Goal: Use online tool/utility: Utilize a website feature to perform a specific function

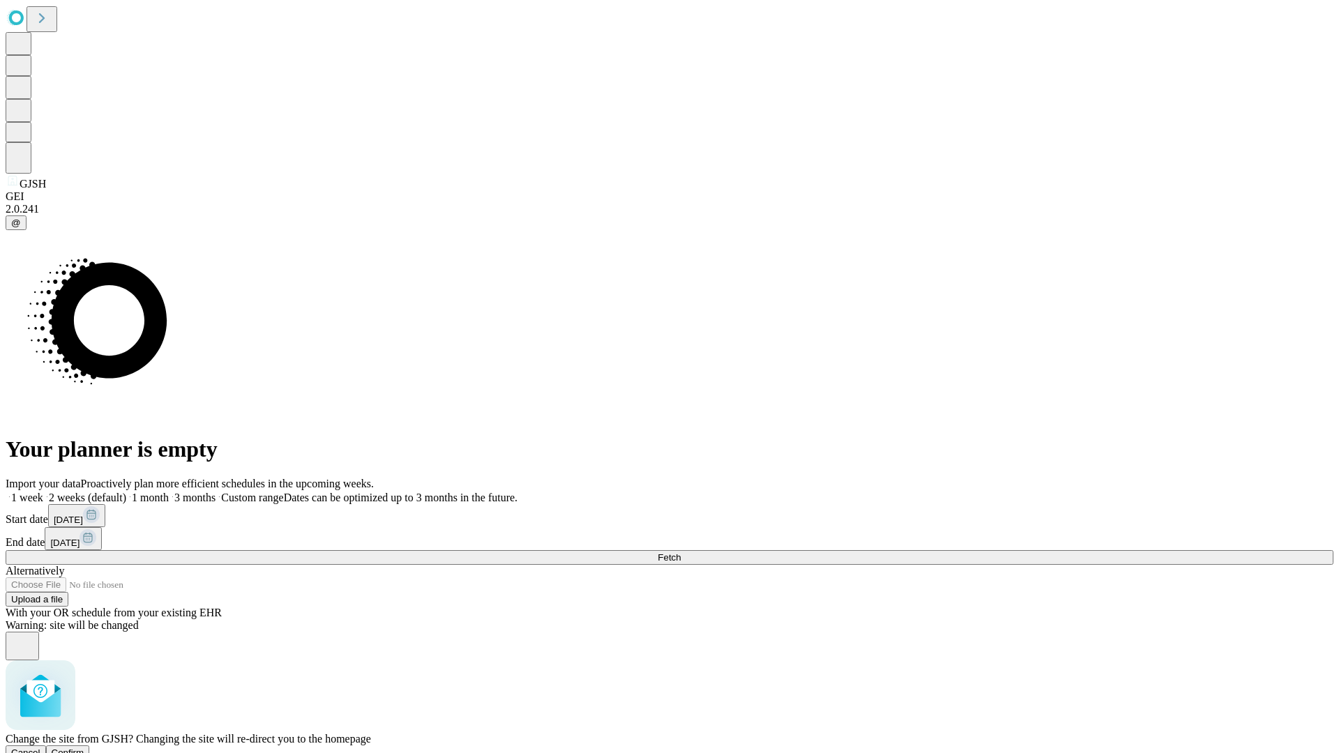
click at [84, 748] on span "Confirm" at bounding box center [68, 753] width 33 height 10
click at [126, 492] on label "2 weeks (default)" at bounding box center [84, 498] width 83 height 12
click at [681, 553] on span "Fetch" at bounding box center [669, 558] width 23 height 10
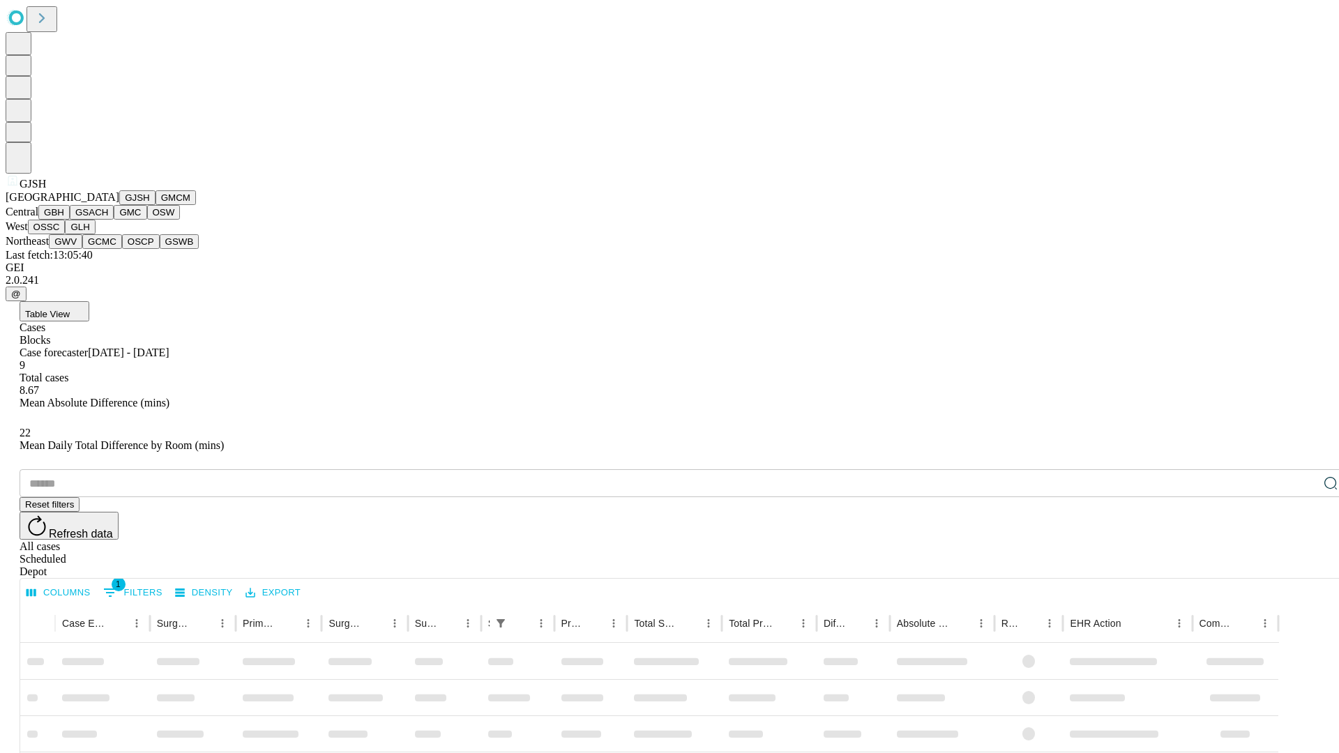
click at [156, 205] on button "GMCM" at bounding box center [176, 197] width 40 height 15
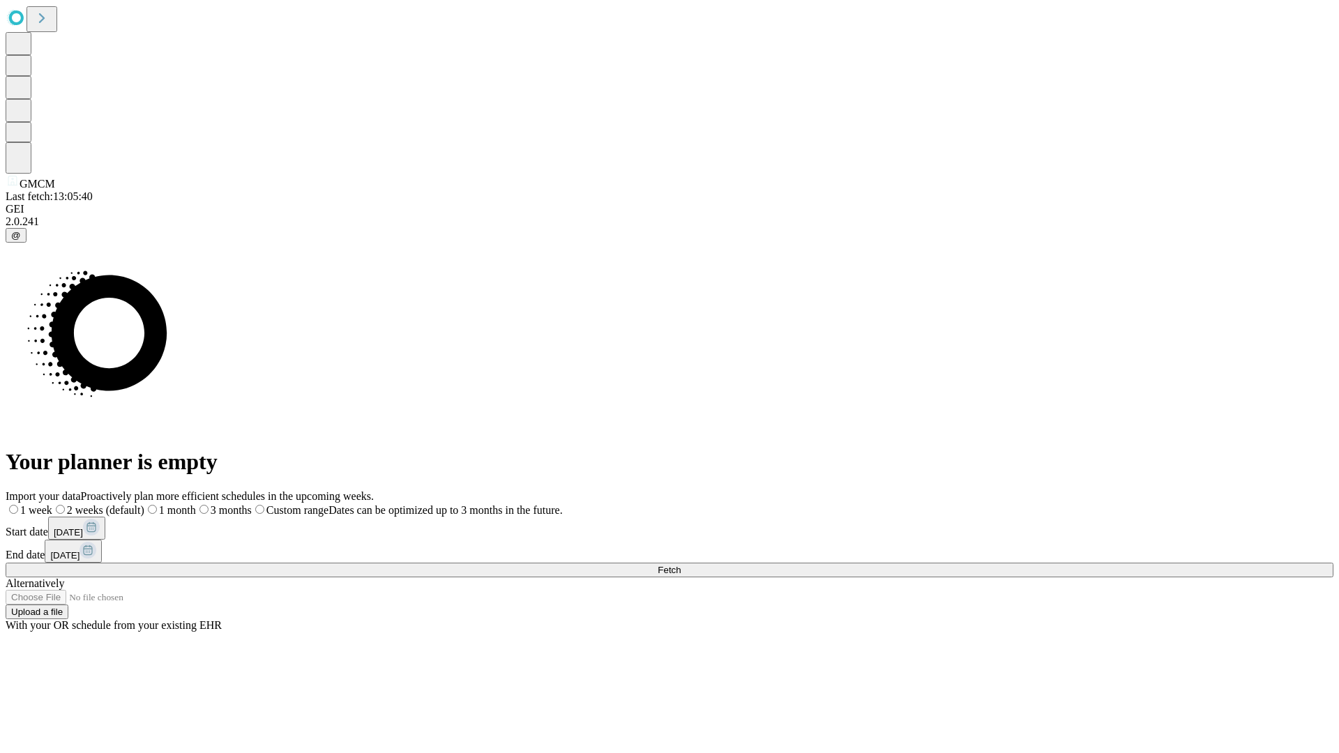
click at [144, 504] on label "2 weeks (default)" at bounding box center [98, 510] width 92 height 12
click at [681, 565] on span "Fetch" at bounding box center [669, 570] width 23 height 10
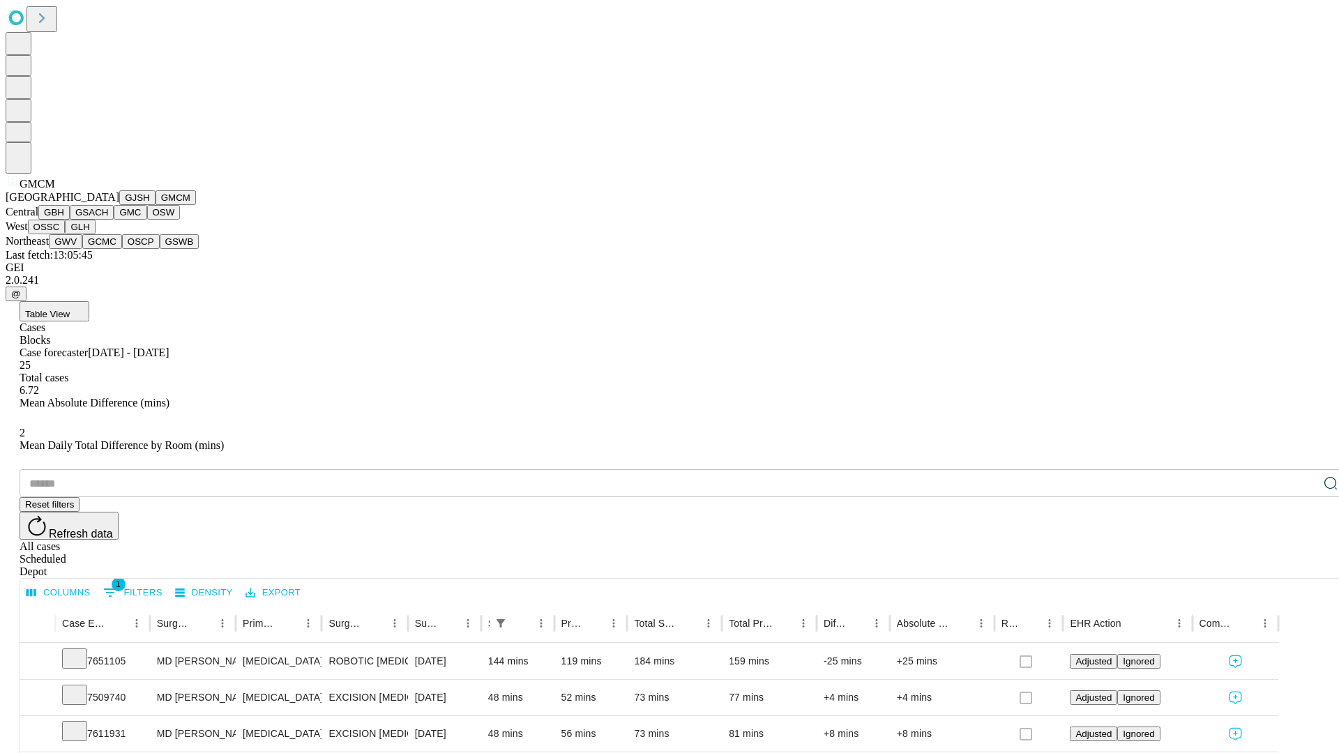
click at [70, 220] on button "GBH" at bounding box center [53, 212] width 31 height 15
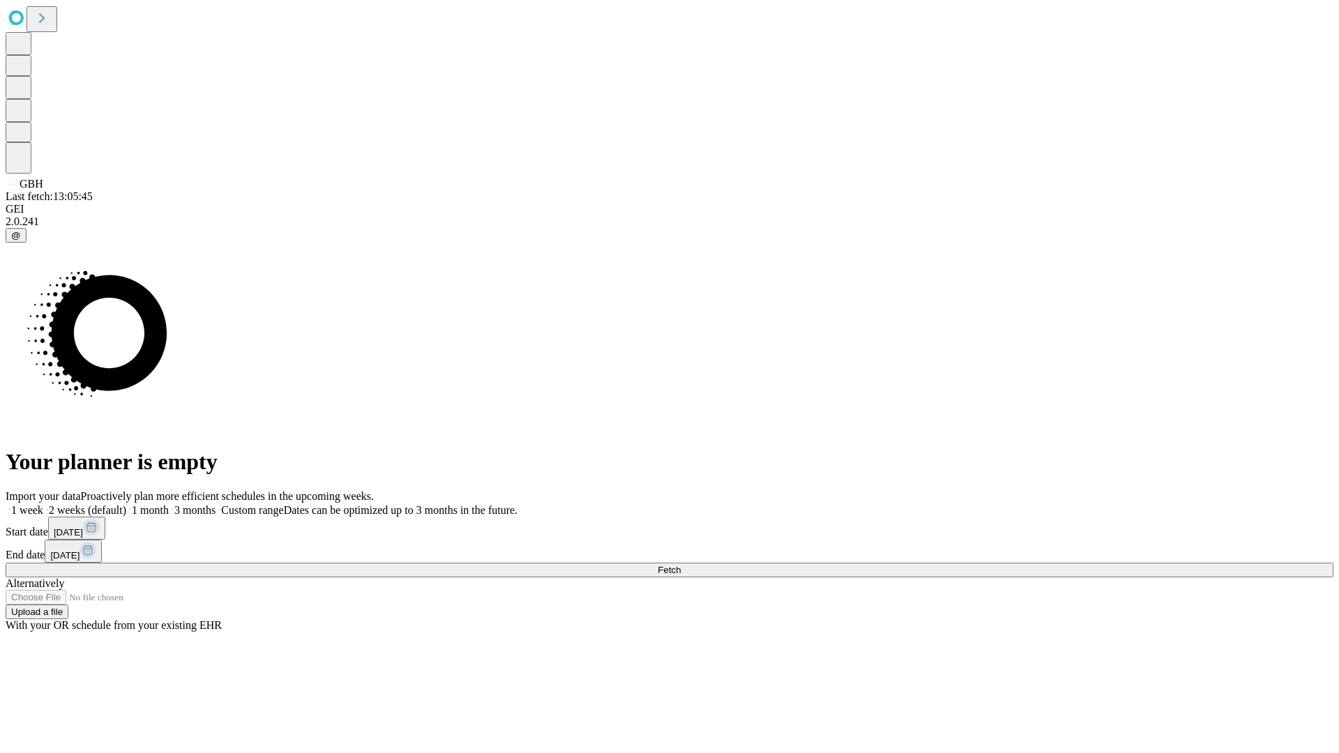
click at [126, 504] on label "2 weeks (default)" at bounding box center [84, 510] width 83 height 12
click at [681, 565] on span "Fetch" at bounding box center [669, 570] width 23 height 10
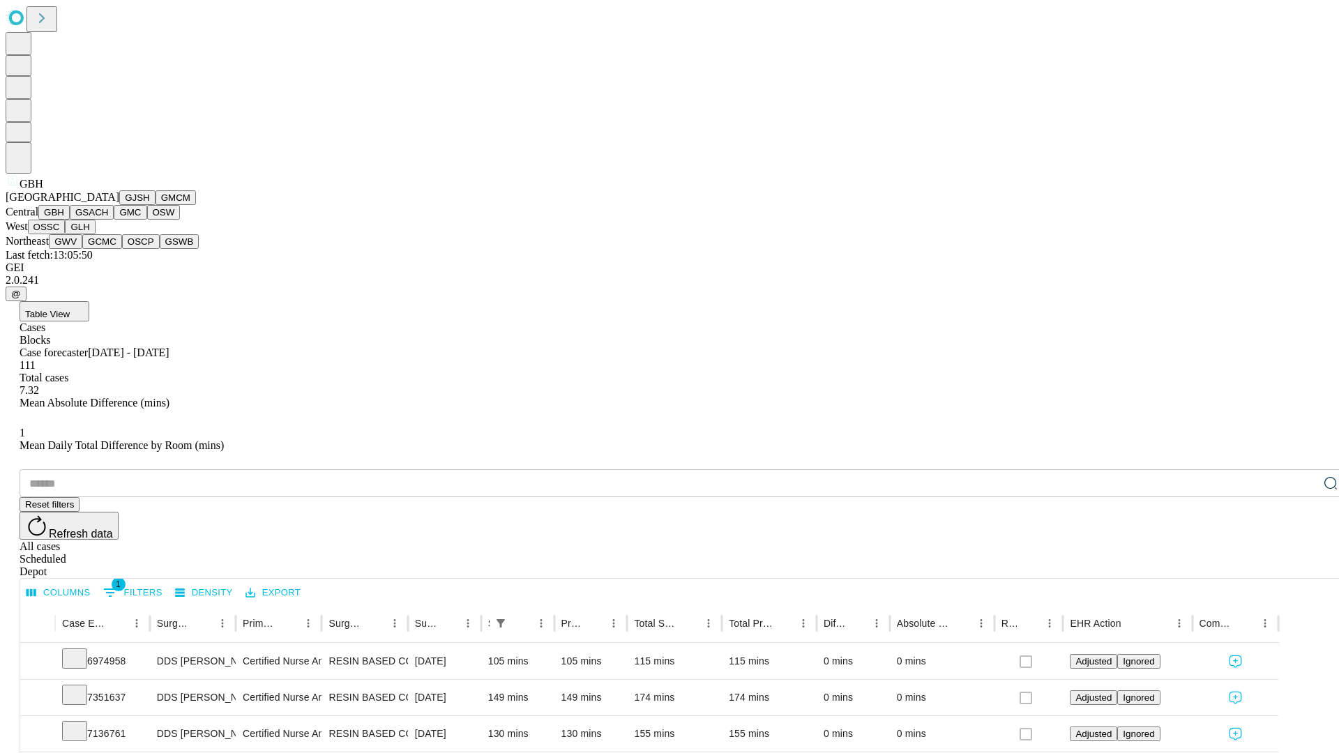
click at [108, 220] on button "GSACH" at bounding box center [92, 212] width 44 height 15
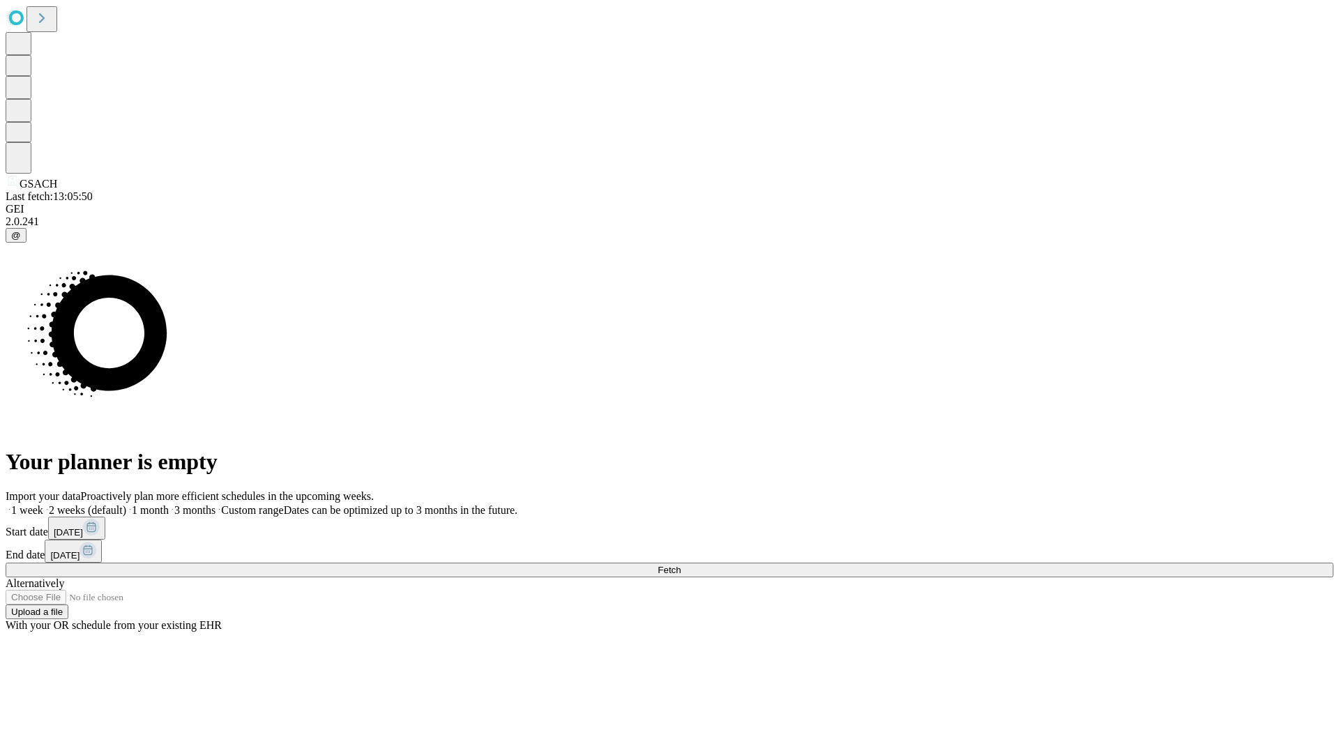
click at [126, 504] on label "2 weeks (default)" at bounding box center [84, 510] width 83 height 12
click at [681, 565] on span "Fetch" at bounding box center [669, 570] width 23 height 10
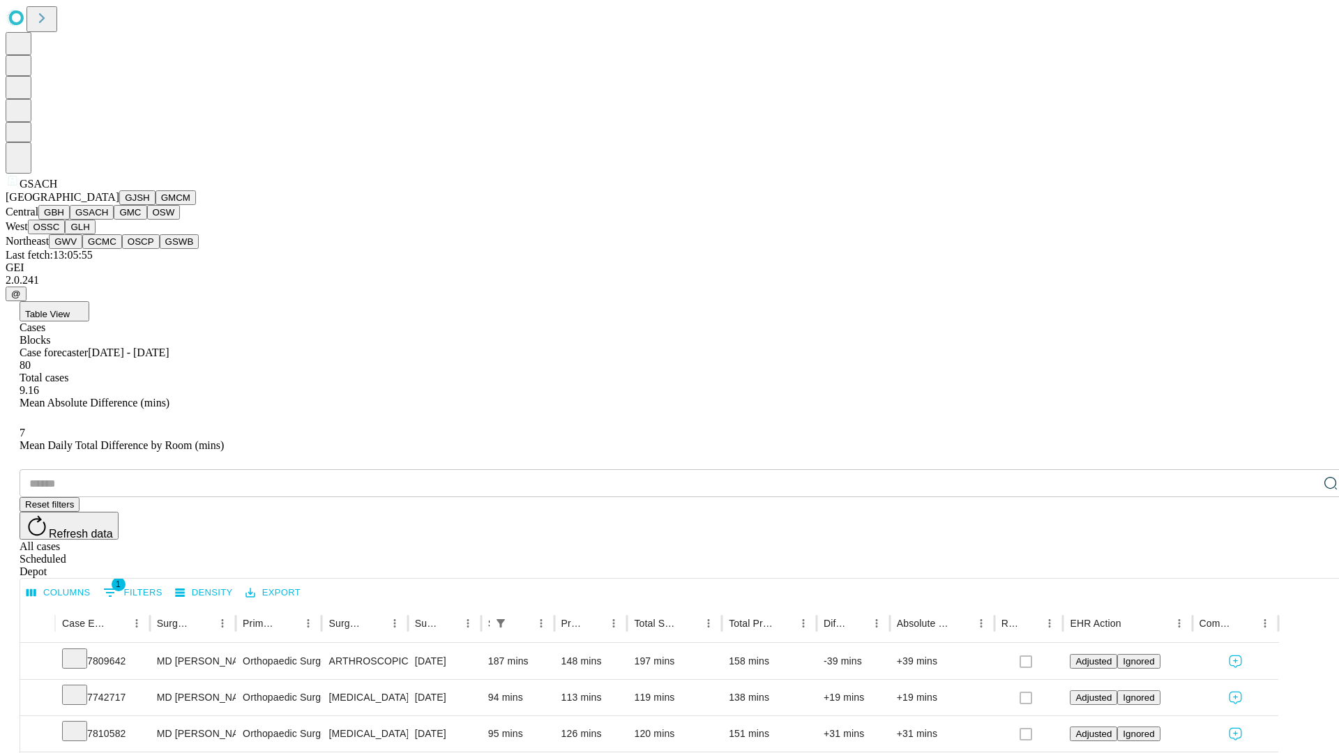
click at [114, 220] on button "GMC" at bounding box center [130, 212] width 33 height 15
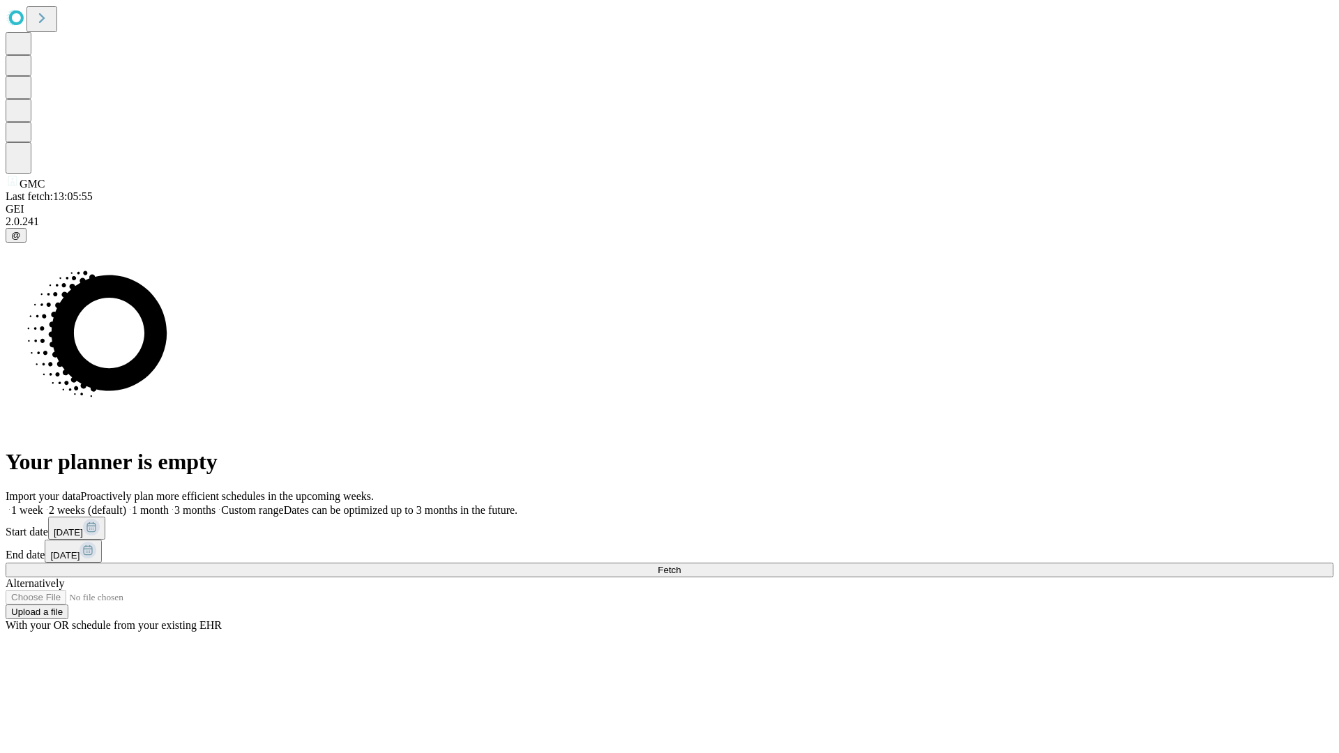
click at [126, 504] on label "2 weeks (default)" at bounding box center [84, 510] width 83 height 12
click at [681, 565] on span "Fetch" at bounding box center [669, 570] width 23 height 10
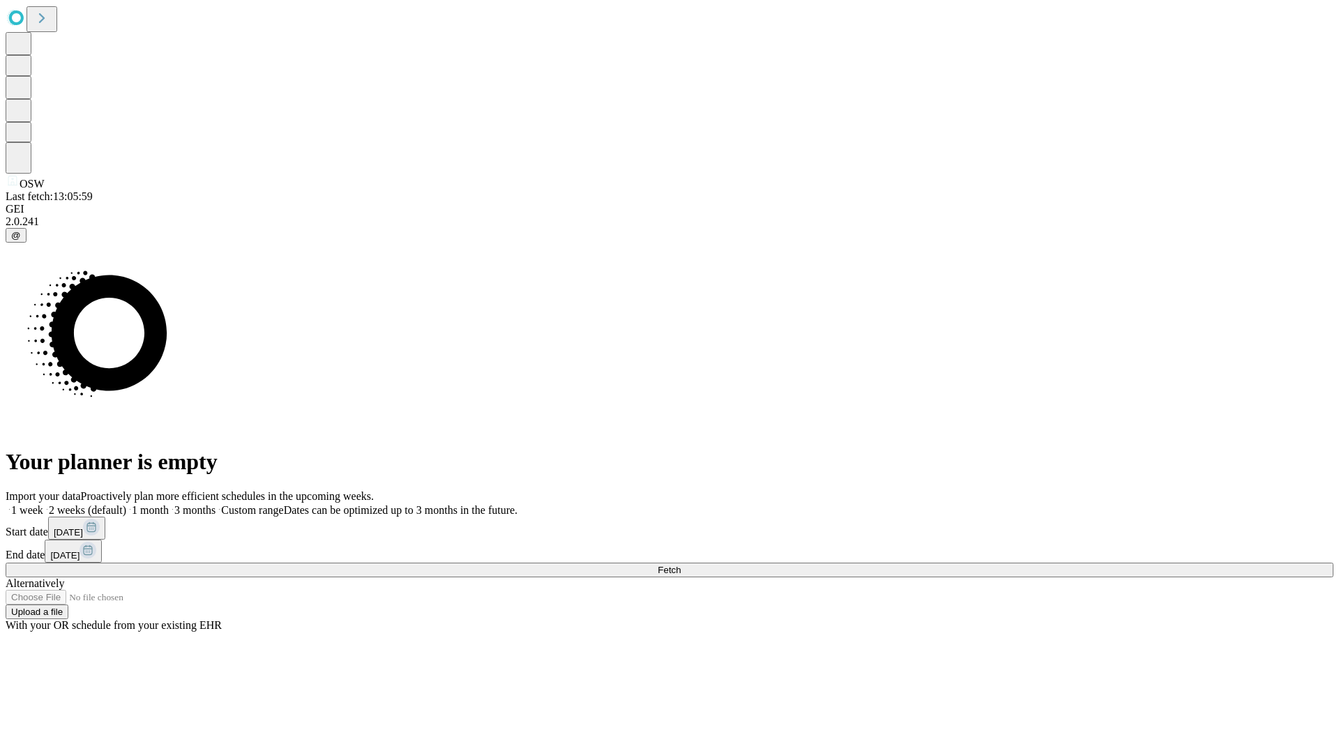
click at [126, 504] on label "2 weeks (default)" at bounding box center [84, 510] width 83 height 12
click at [681, 565] on span "Fetch" at bounding box center [669, 570] width 23 height 10
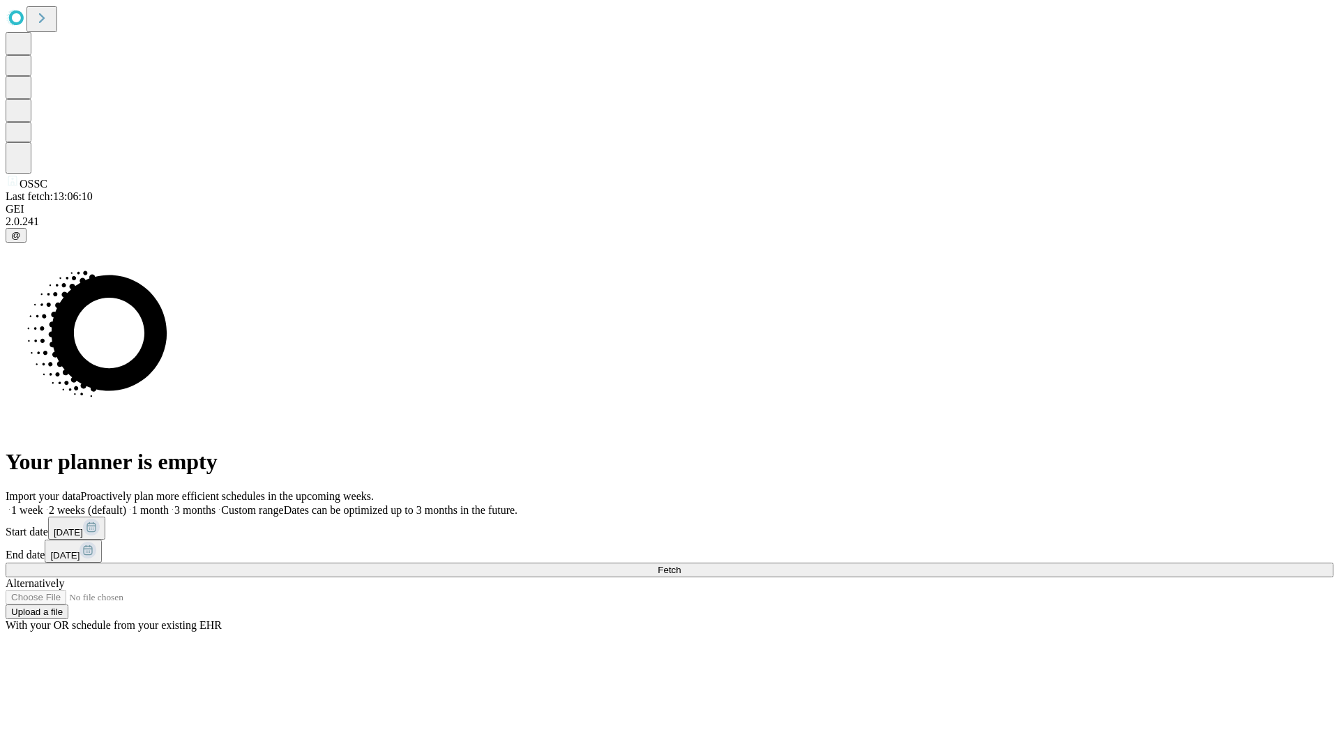
click at [126, 504] on label "2 weeks (default)" at bounding box center [84, 510] width 83 height 12
click at [681, 565] on span "Fetch" at bounding box center [669, 570] width 23 height 10
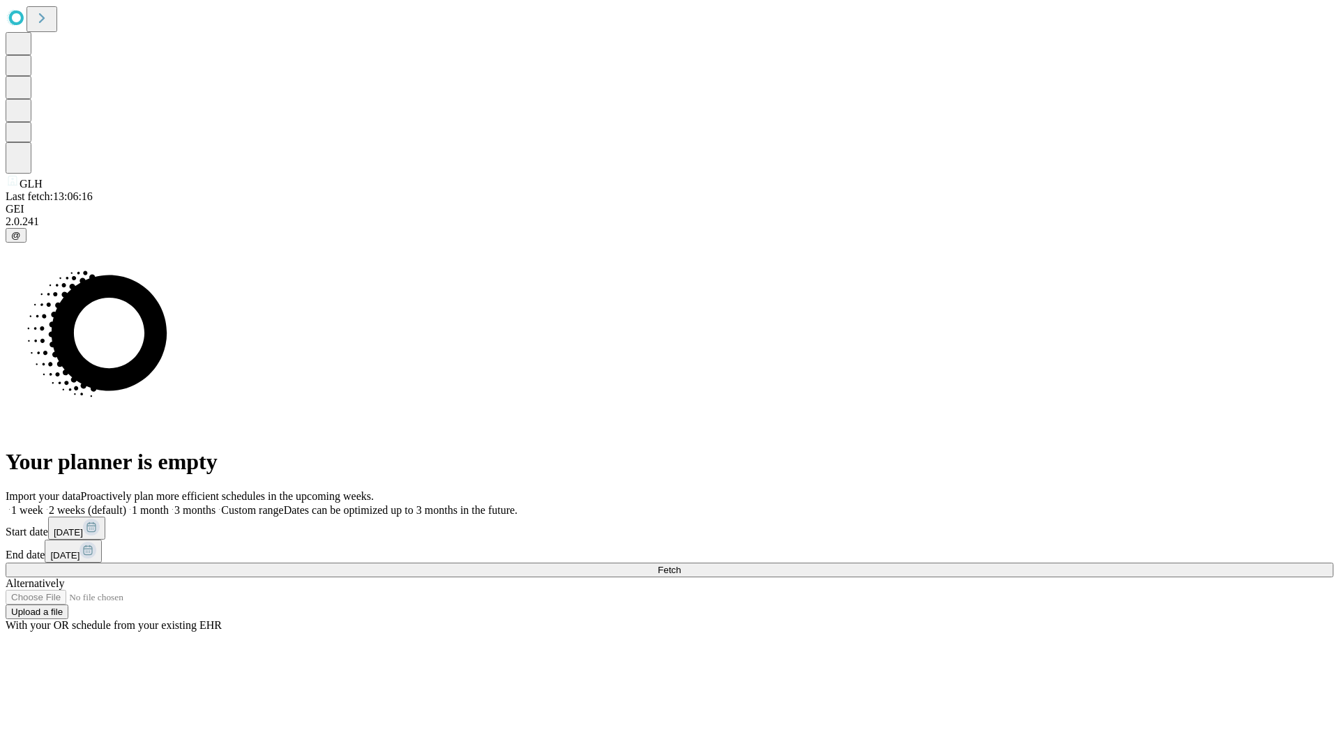
click at [681, 565] on span "Fetch" at bounding box center [669, 570] width 23 height 10
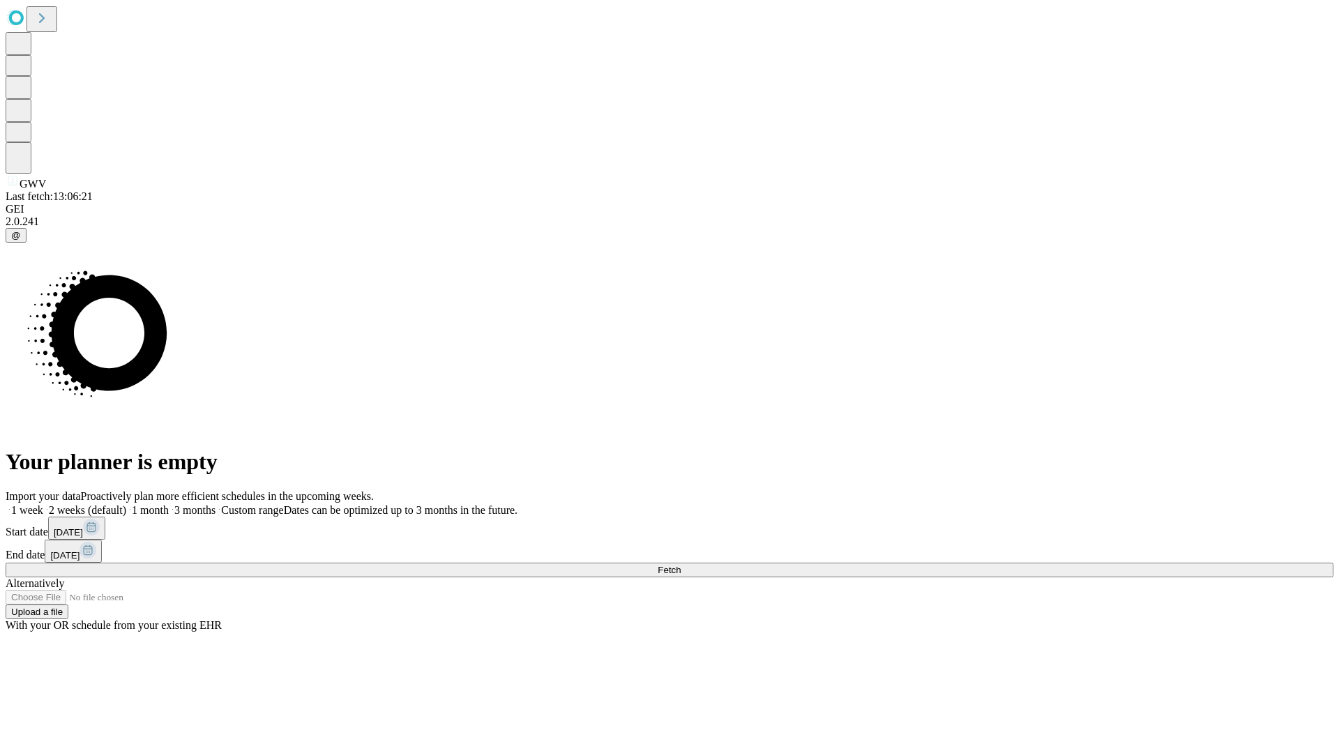
click at [126, 504] on label "2 weeks (default)" at bounding box center [84, 510] width 83 height 12
click at [681, 565] on span "Fetch" at bounding box center [669, 570] width 23 height 10
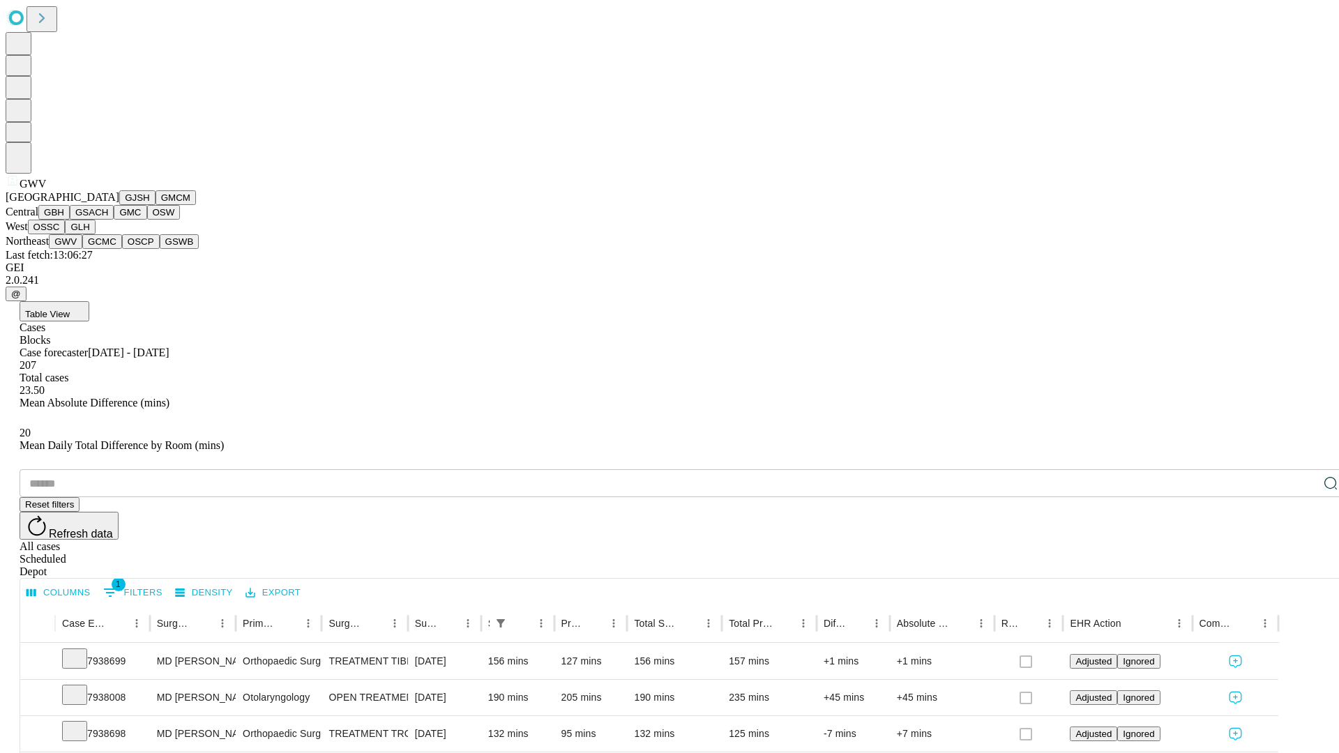
click at [108, 249] on button "GCMC" at bounding box center [102, 241] width 40 height 15
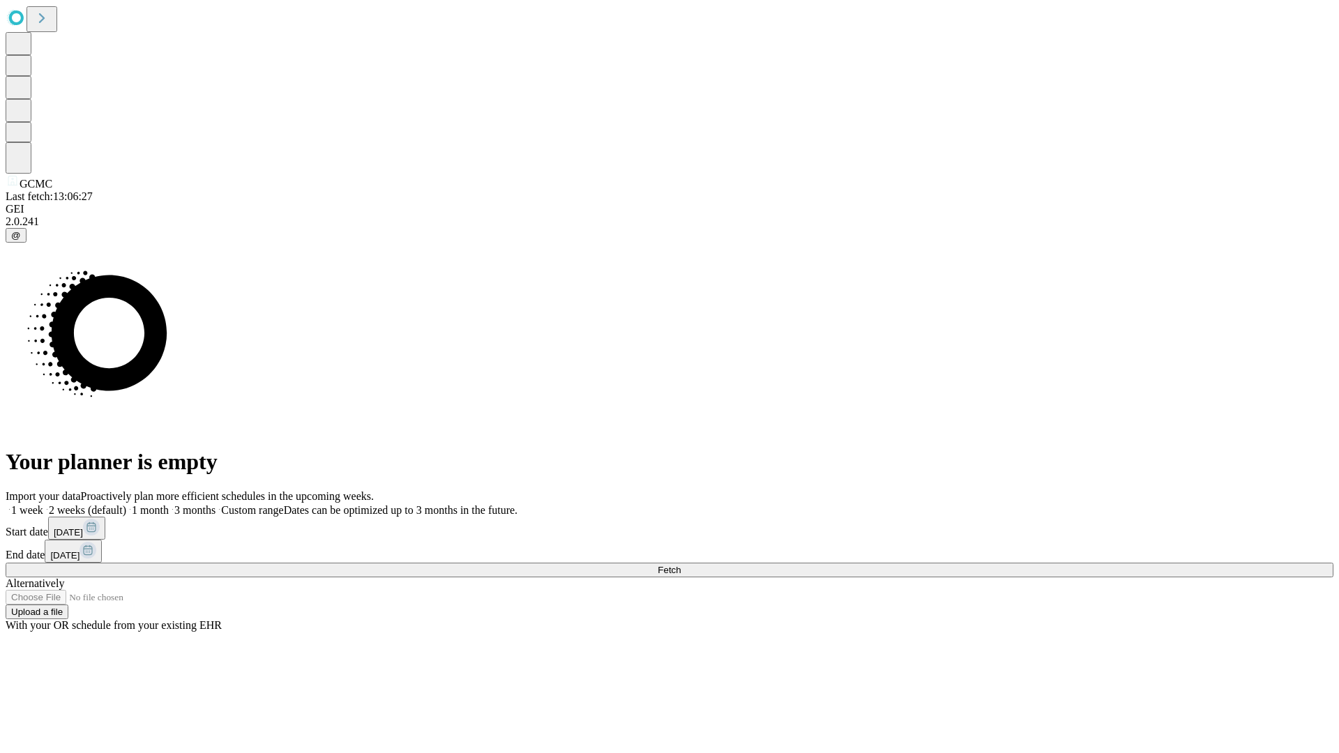
click at [126, 504] on label "2 weeks (default)" at bounding box center [84, 510] width 83 height 12
click at [681, 565] on span "Fetch" at bounding box center [669, 570] width 23 height 10
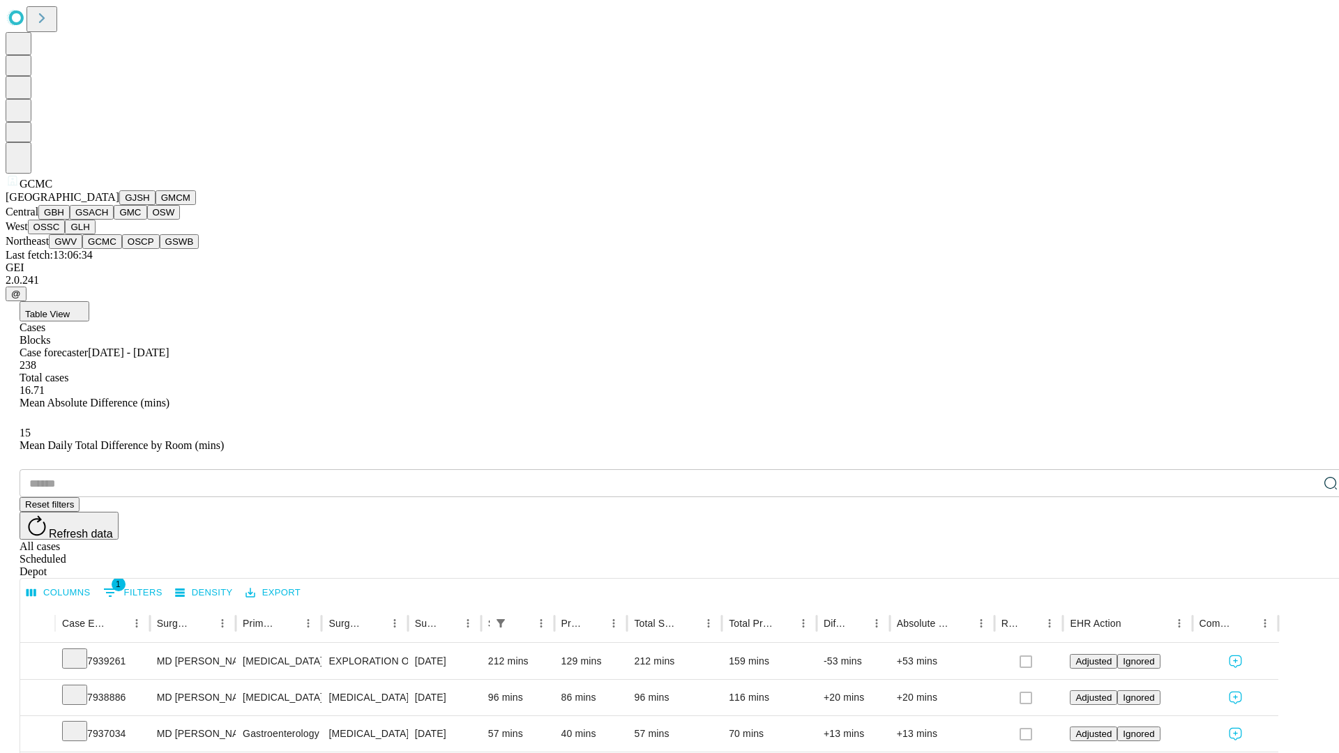
click at [122, 249] on button "OSCP" at bounding box center [141, 241] width 38 height 15
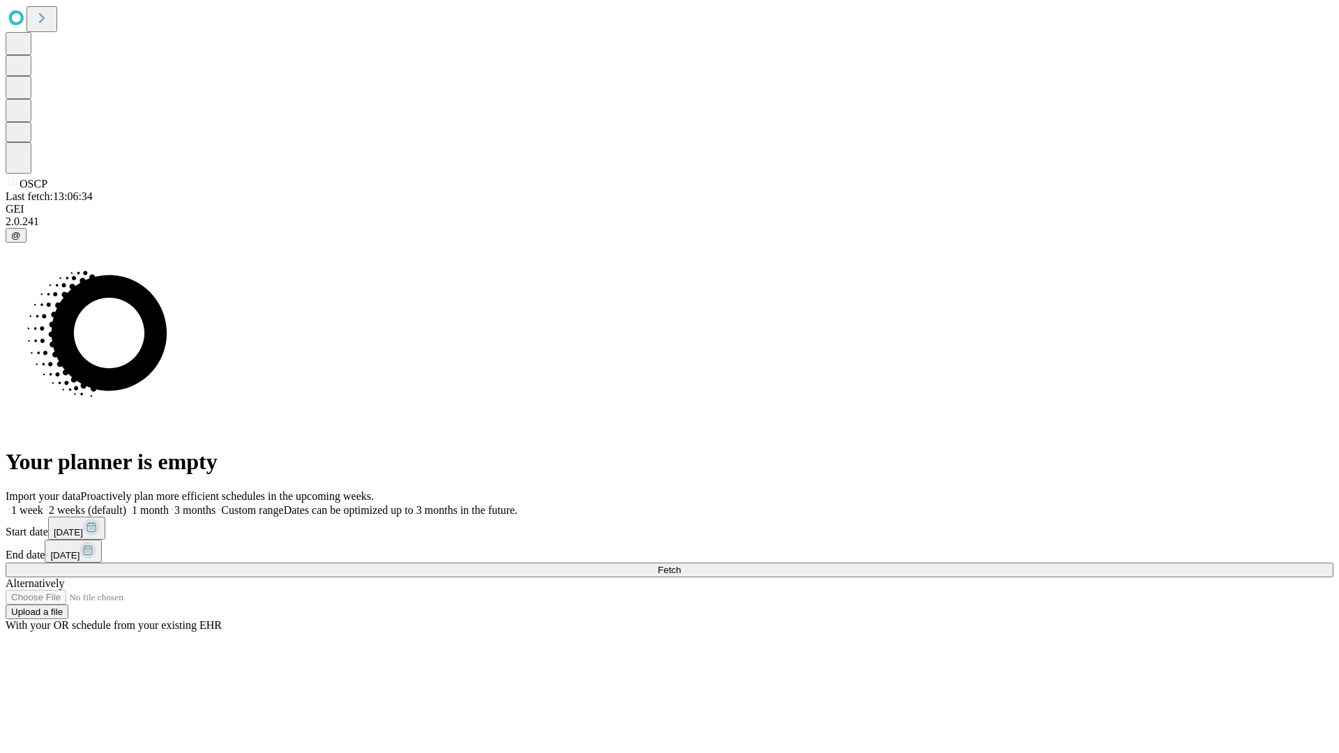
click at [126, 504] on label "2 weeks (default)" at bounding box center [84, 510] width 83 height 12
click at [681, 565] on span "Fetch" at bounding box center [669, 570] width 23 height 10
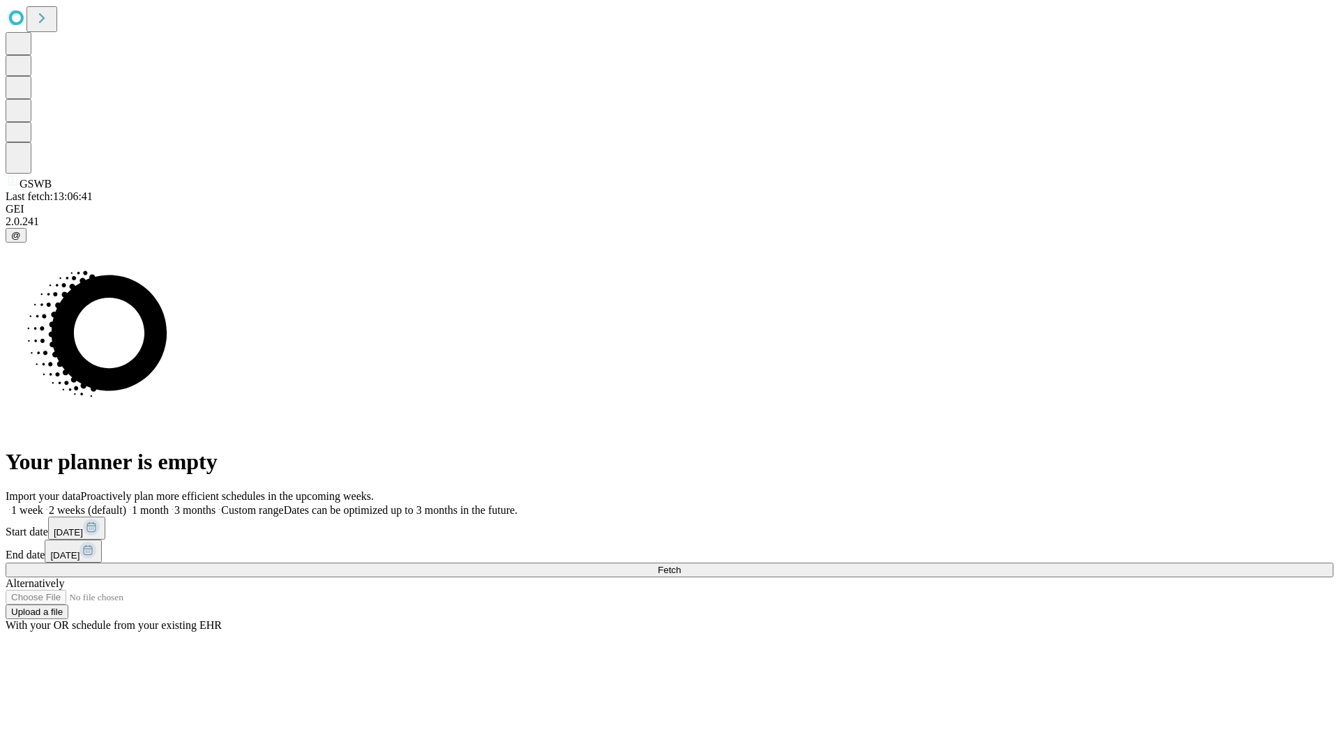
click at [126, 504] on label "2 weeks (default)" at bounding box center [84, 510] width 83 height 12
click at [681, 565] on span "Fetch" at bounding box center [669, 570] width 23 height 10
